Goal: Information Seeking & Learning: Learn about a topic

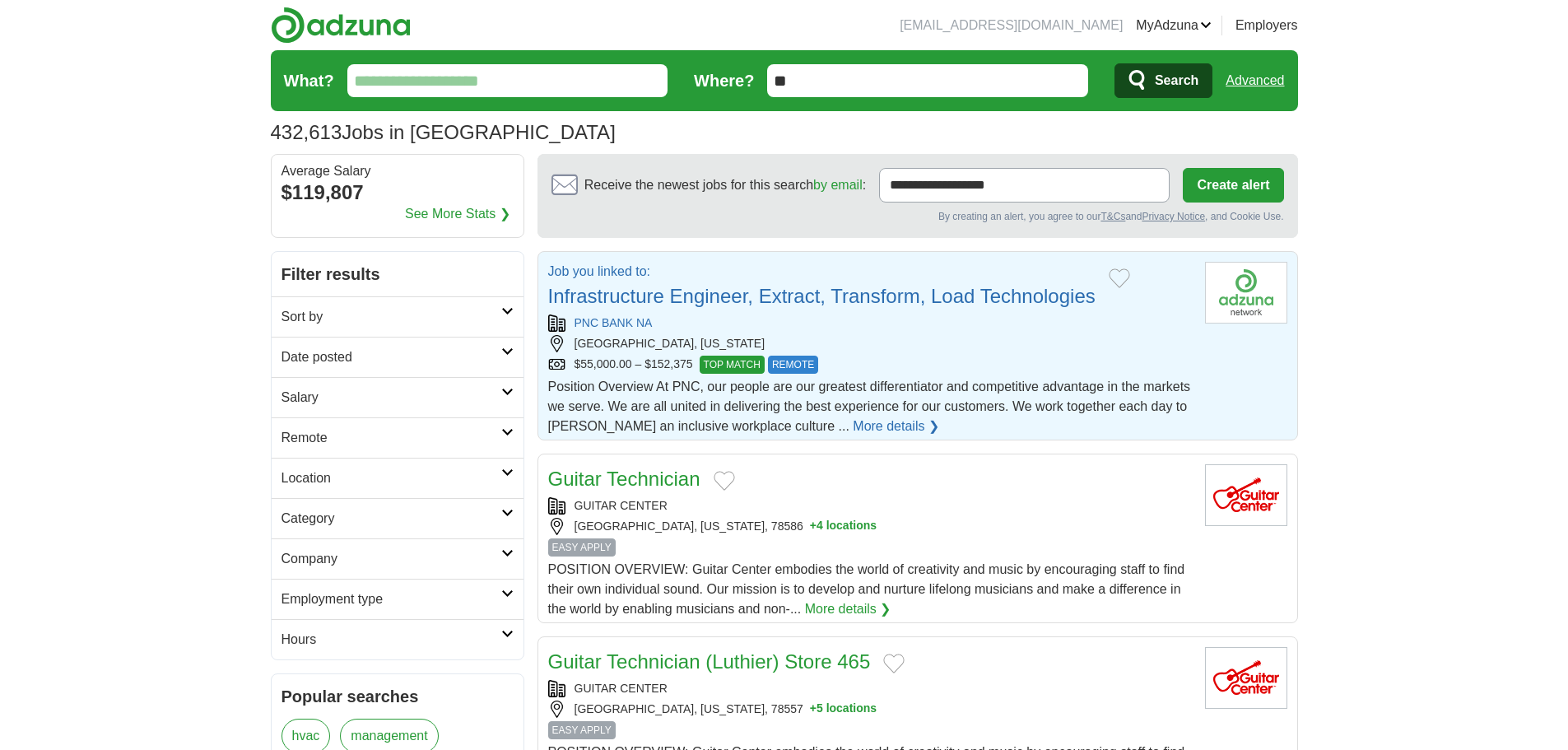
click at [1025, 295] on link "Infrastructure Engineer, Extract, Transform, Load Technologies" at bounding box center [822, 296] width 548 height 23
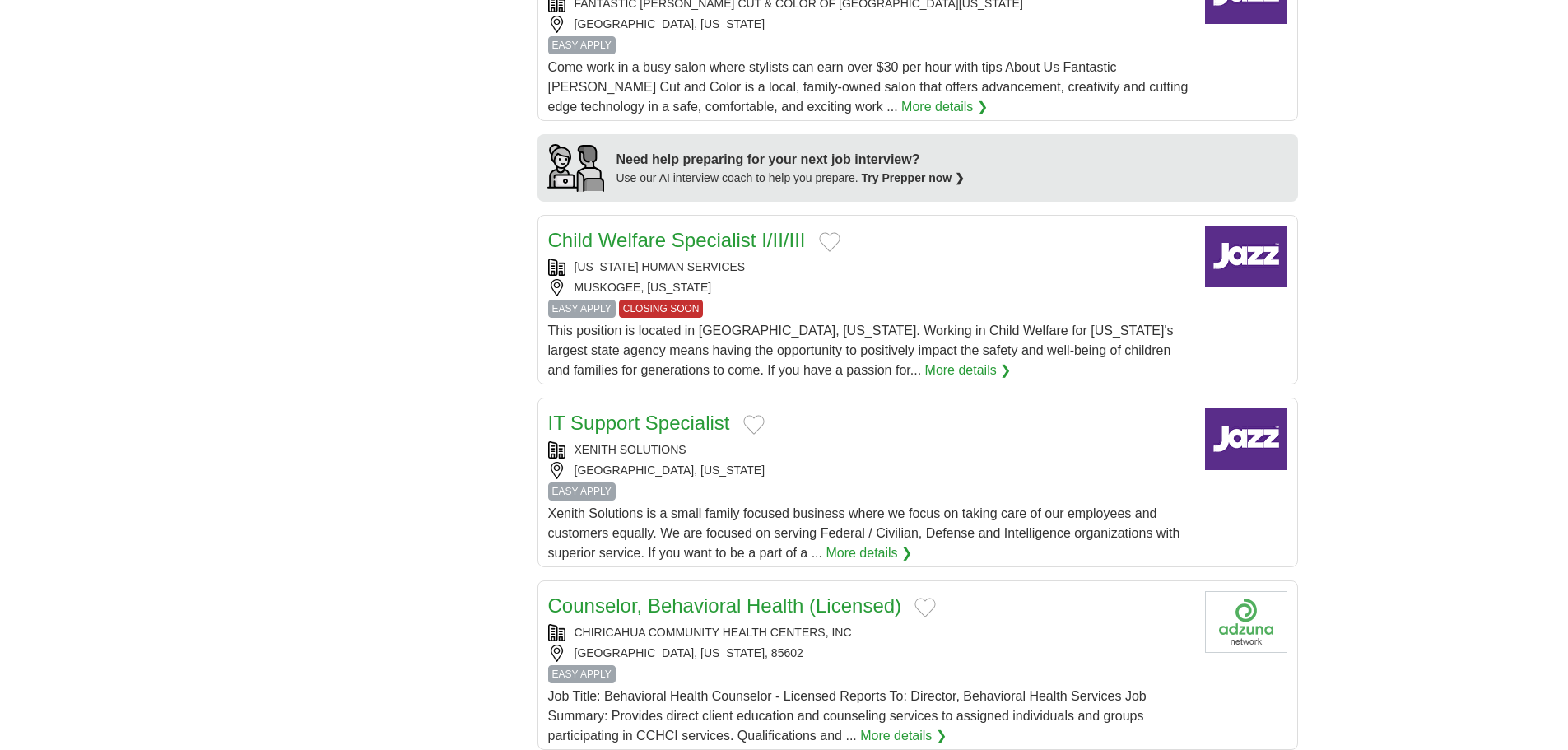
scroll to position [138, 0]
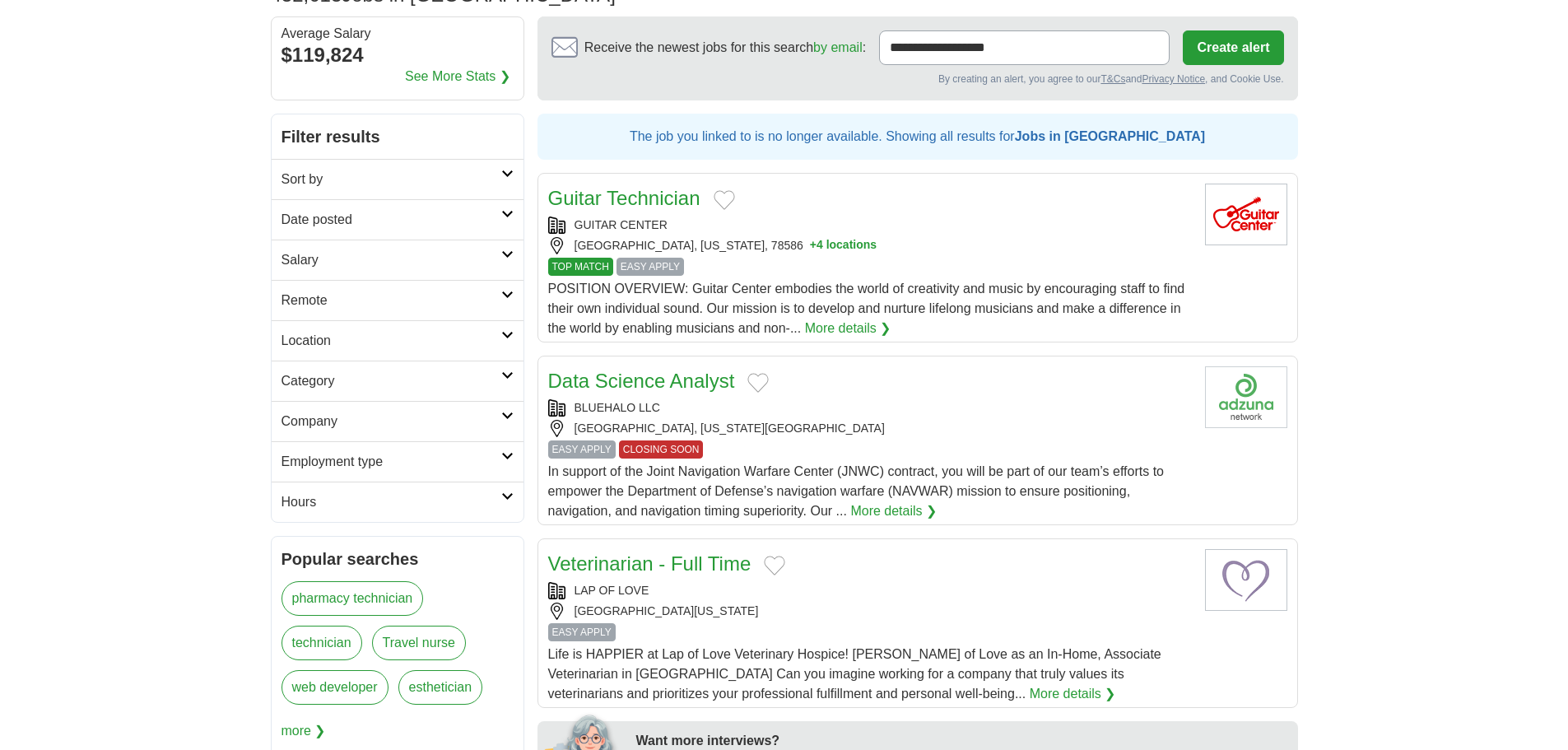
click at [436, 332] on h2 "Location" at bounding box center [391, 341] width 220 height 20
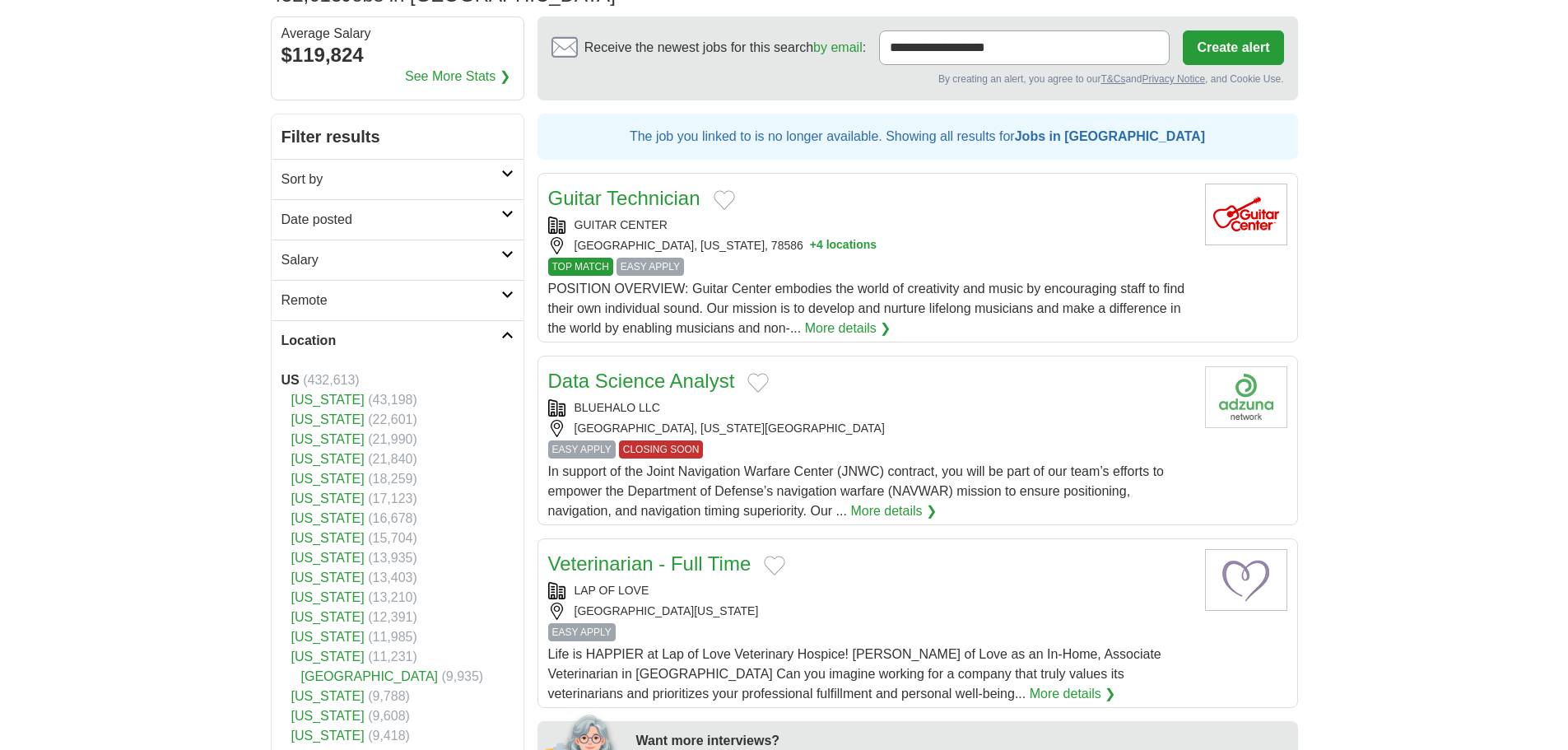
click at [311, 423] on link "[US_STATE]" at bounding box center [328, 419] width 73 height 14
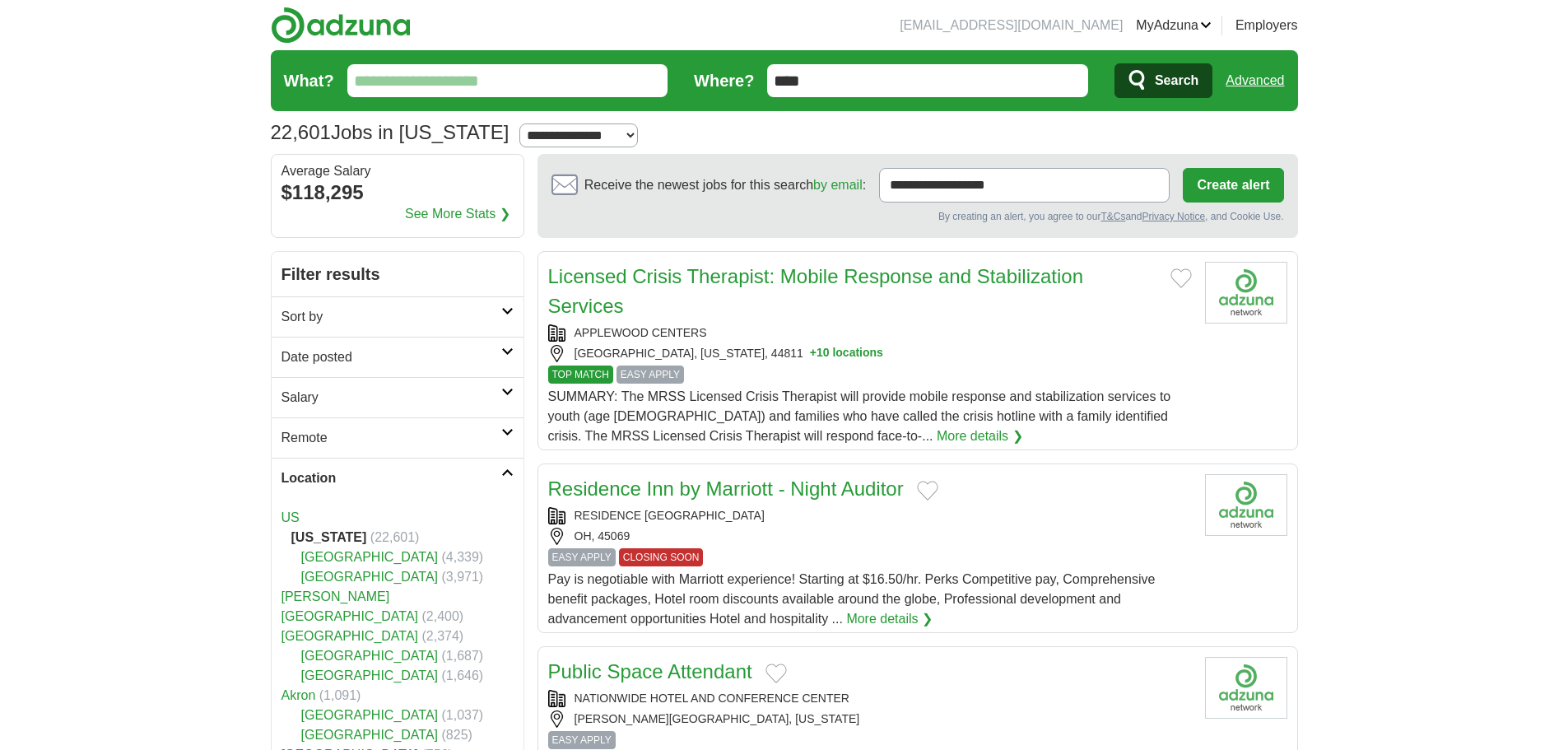
click at [448, 353] on h2 "Date posted" at bounding box center [391, 357] width 220 height 20
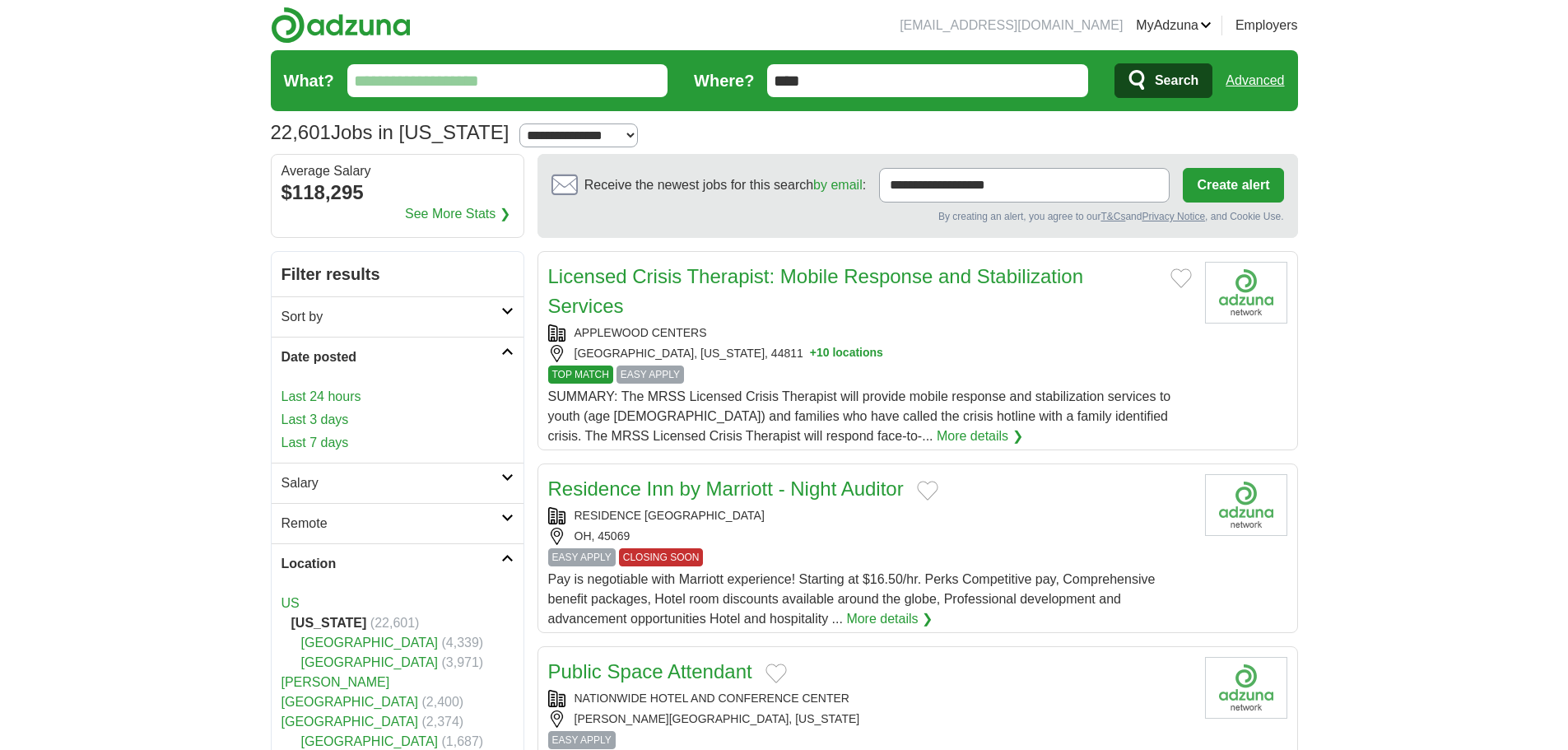
click at [448, 352] on h2 "Date posted" at bounding box center [391, 357] width 220 height 20
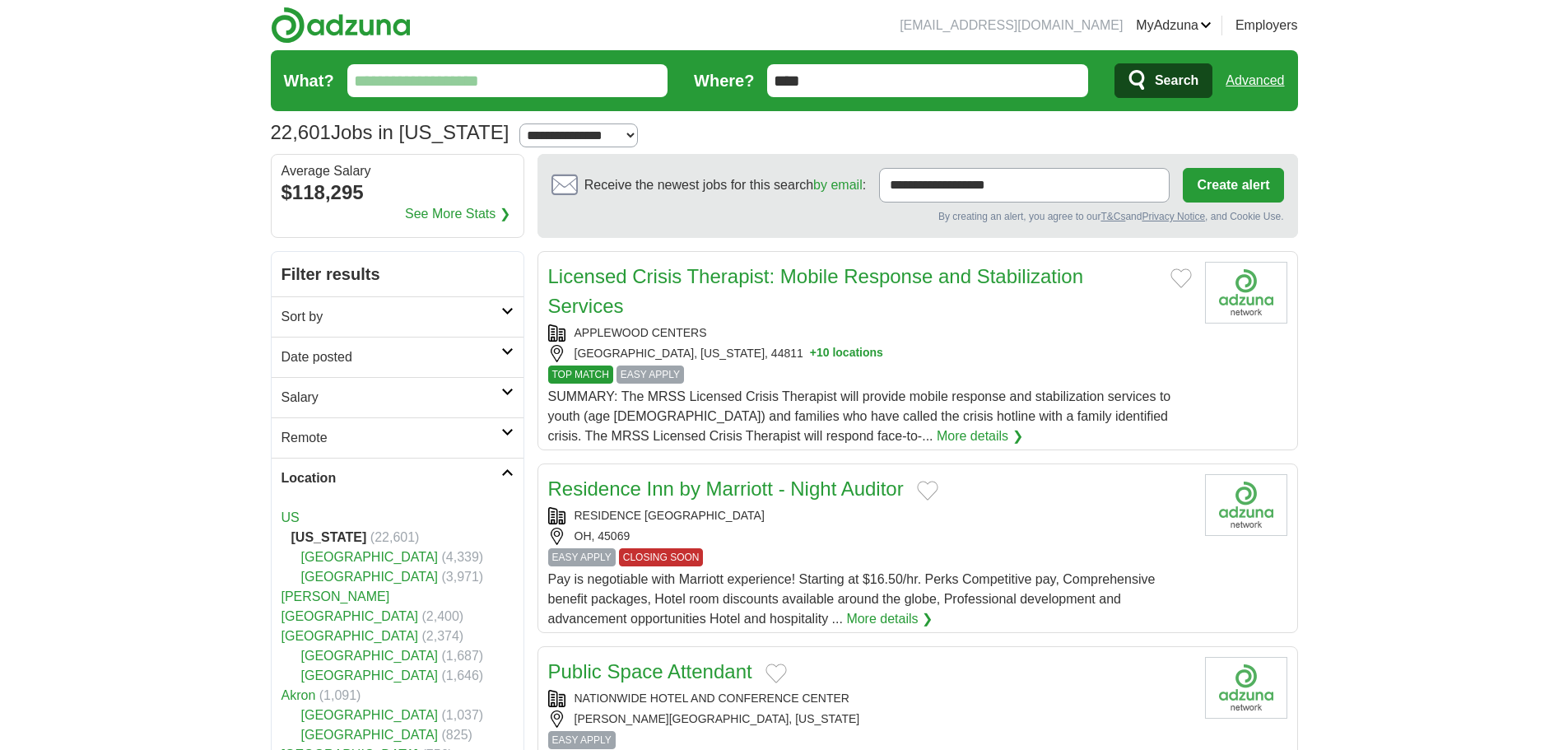
click at [452, 313] on h2 "Sort by" at bounding box center [391, 317] width 220 height 20
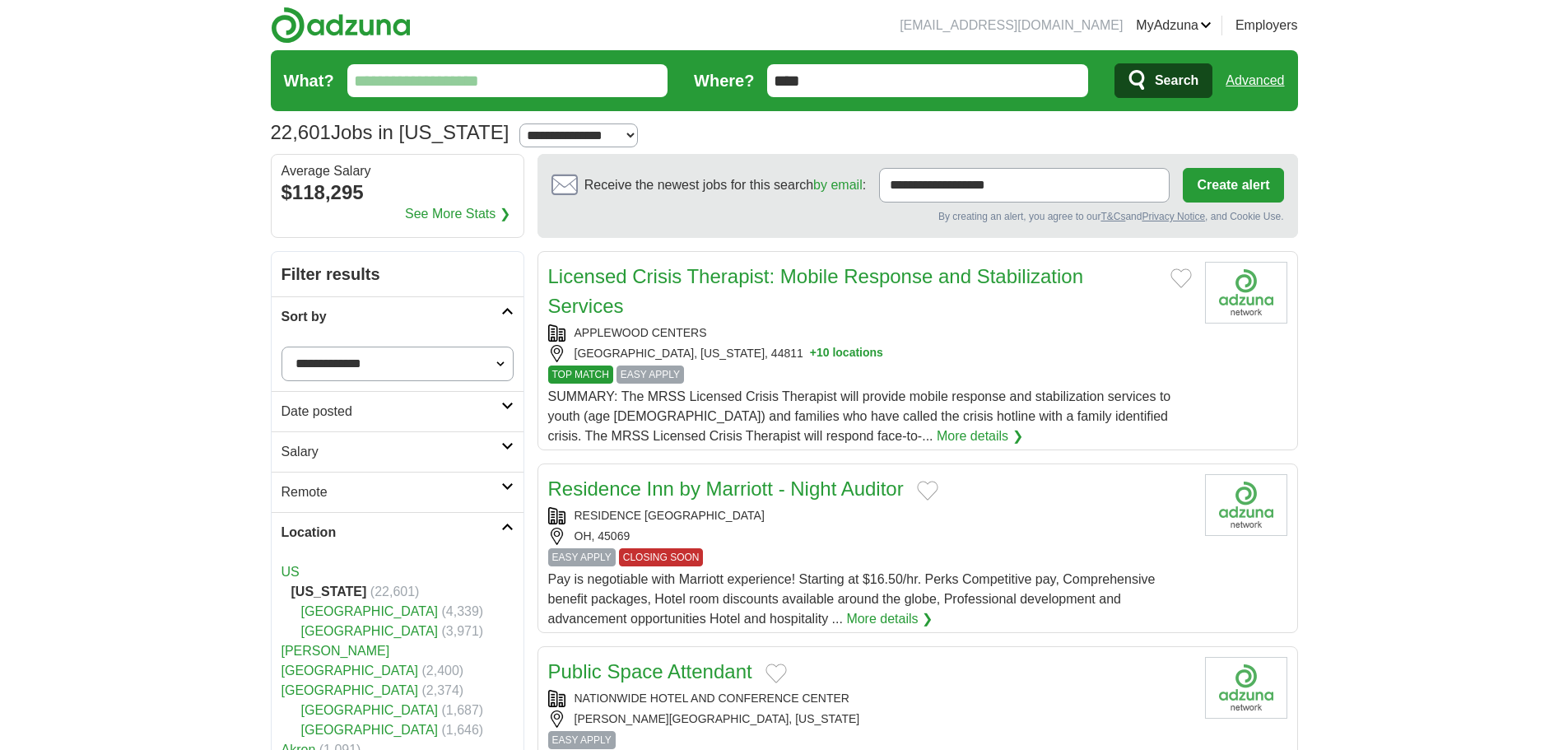
click at [454, 361] on select "**********" at bounding box center [397, 363] width 232 height 34
click at [430, 81] on input "What?" at bounding box center [508, 80] width 321 height 33
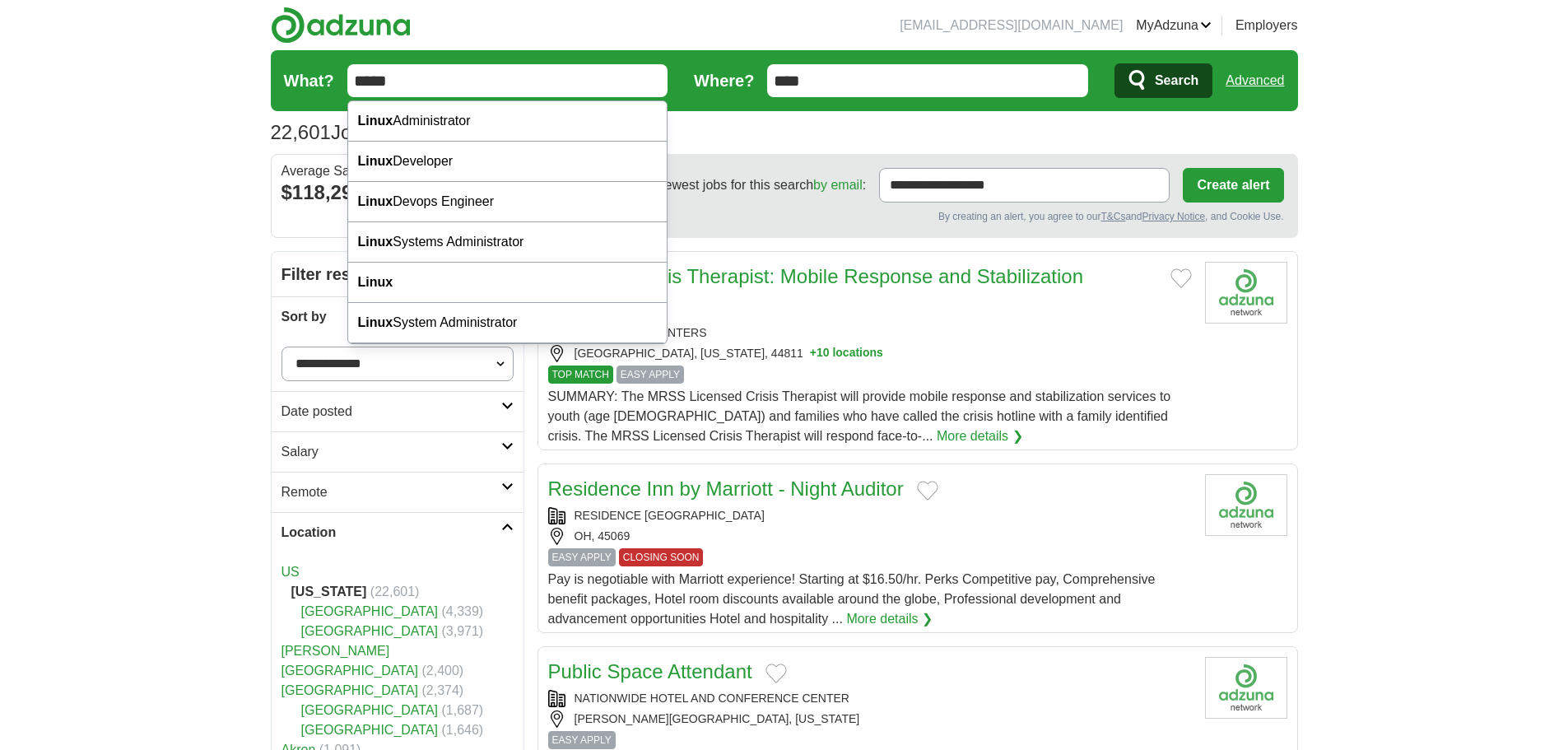
type input "*****"
click at [1115, 63] on button "Search" at bounding box center [1163, 80] width 98 height 34
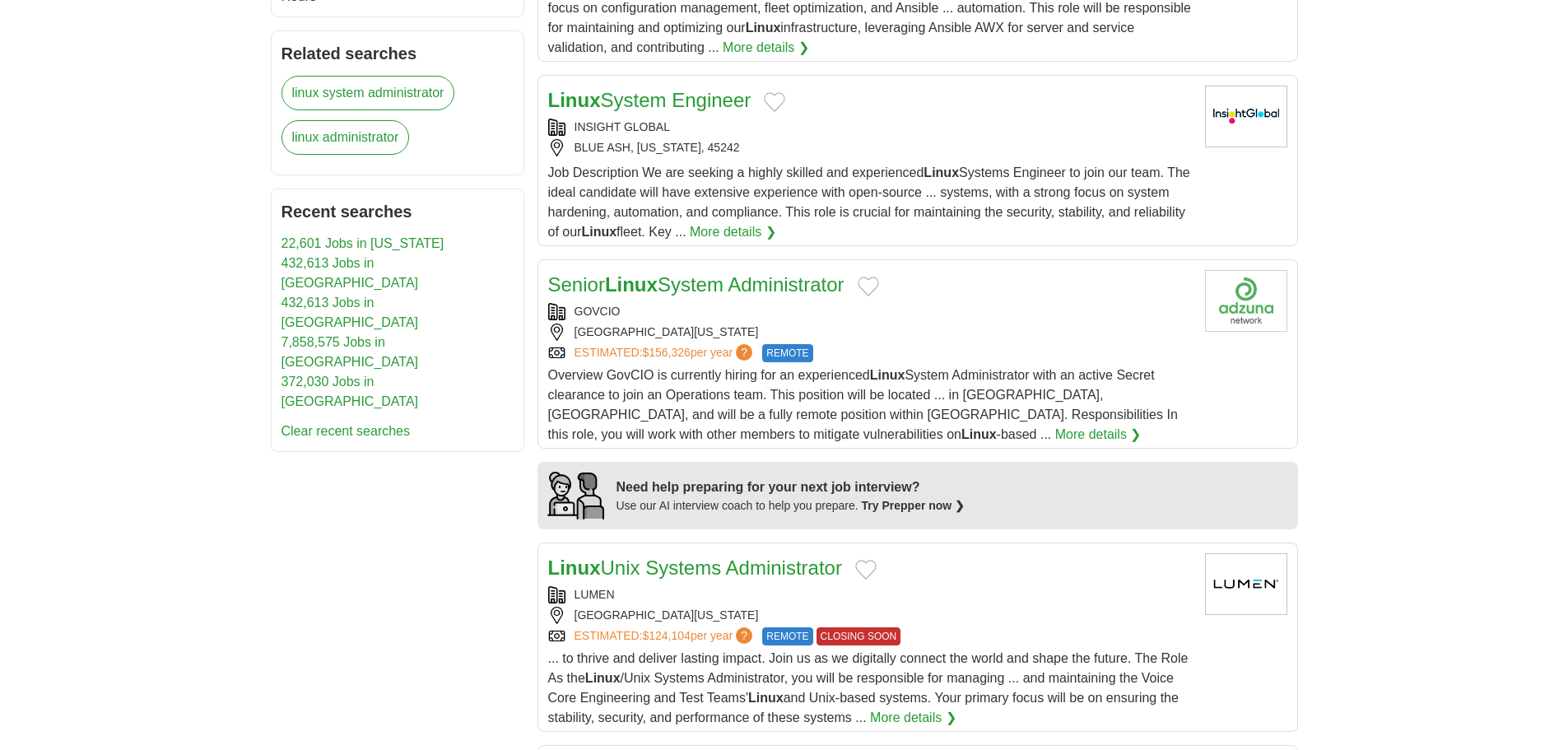
scroll to position [1097, 0]
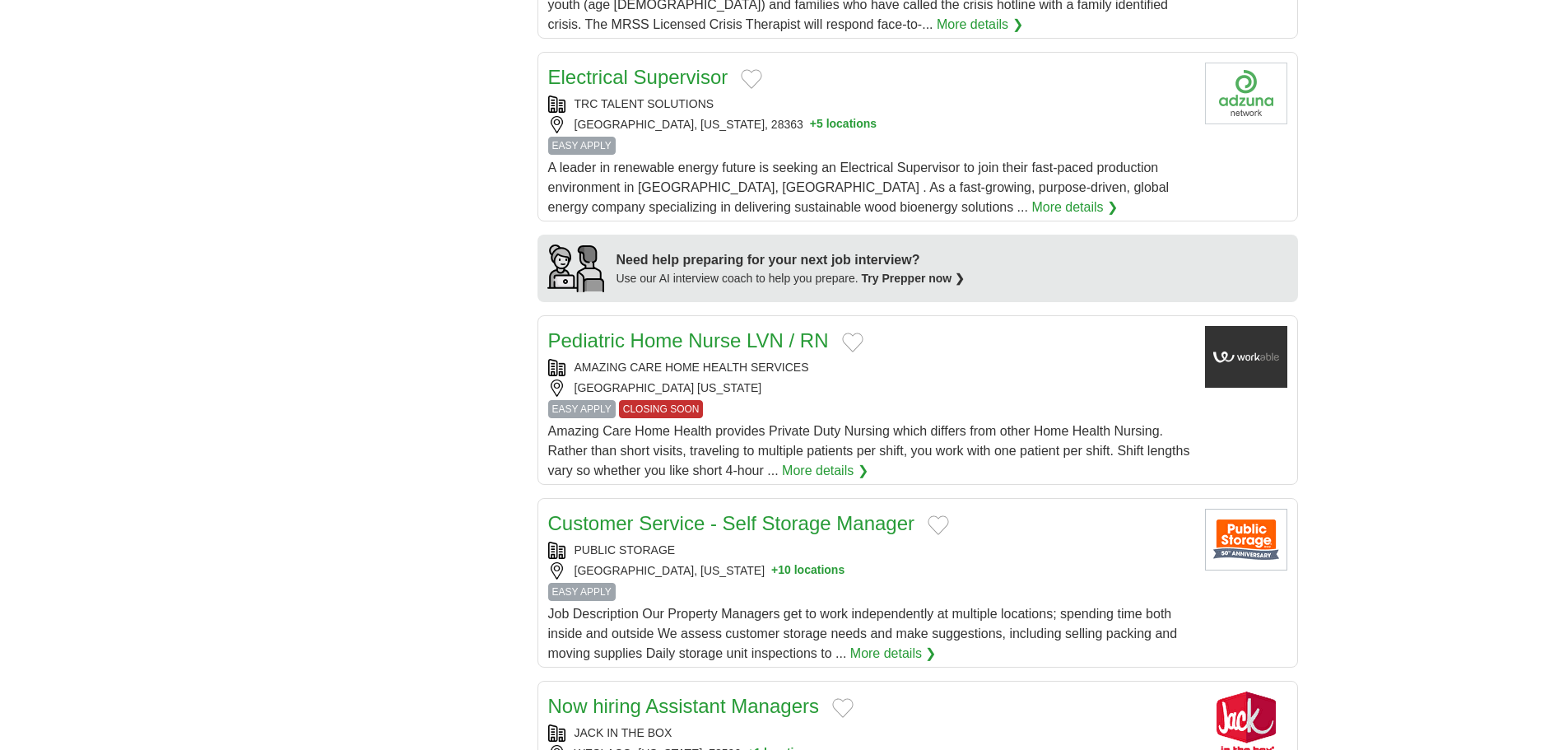
scroll to position [1235, 0]
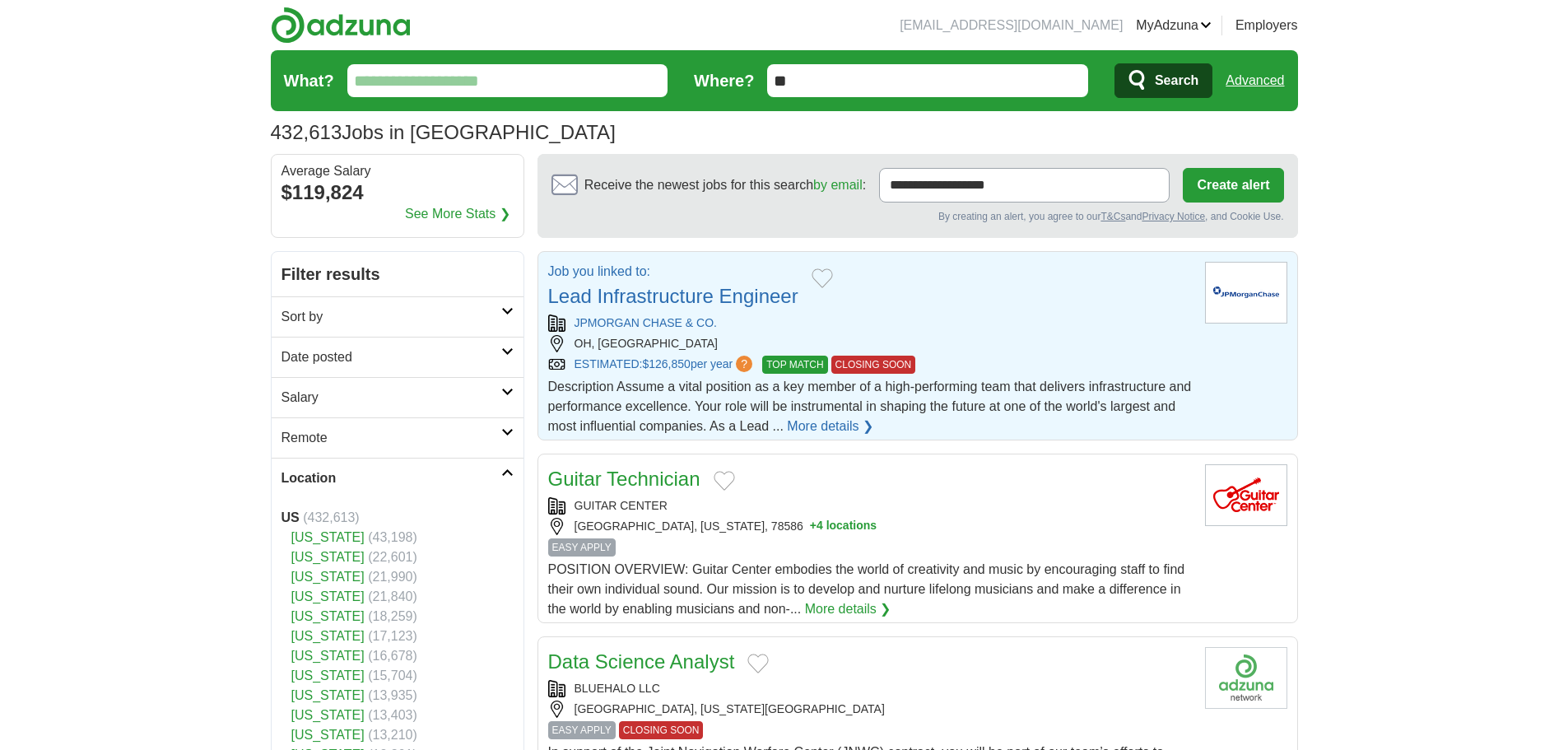
click at [751, 287] on link "Lead Infrastructure Engineer" at bounding box center [674, 296] width 250 height 23
